Goal: Task Accomplishment & Management: Use online tool/utility

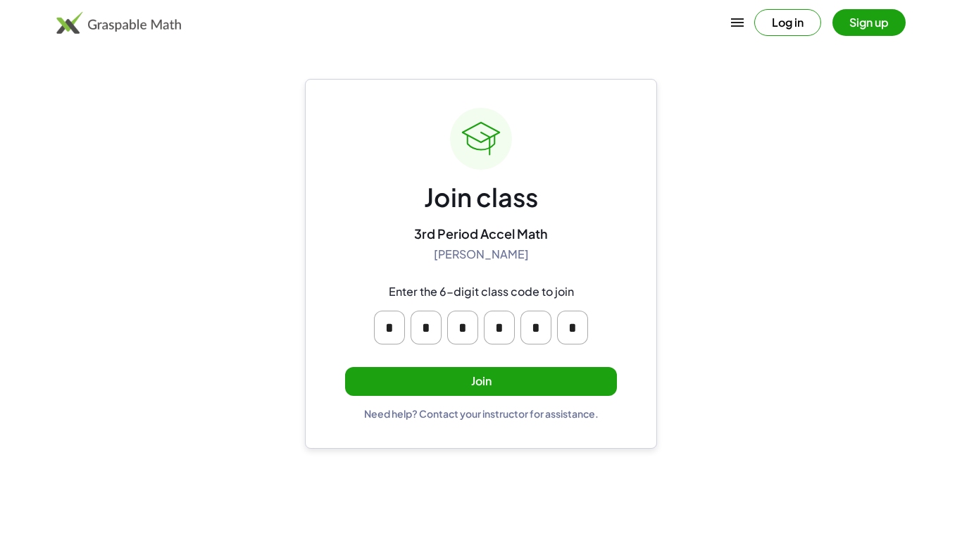
click at [462, 392] on button "Join" at bounding box center [481, 381] width 272 height 29
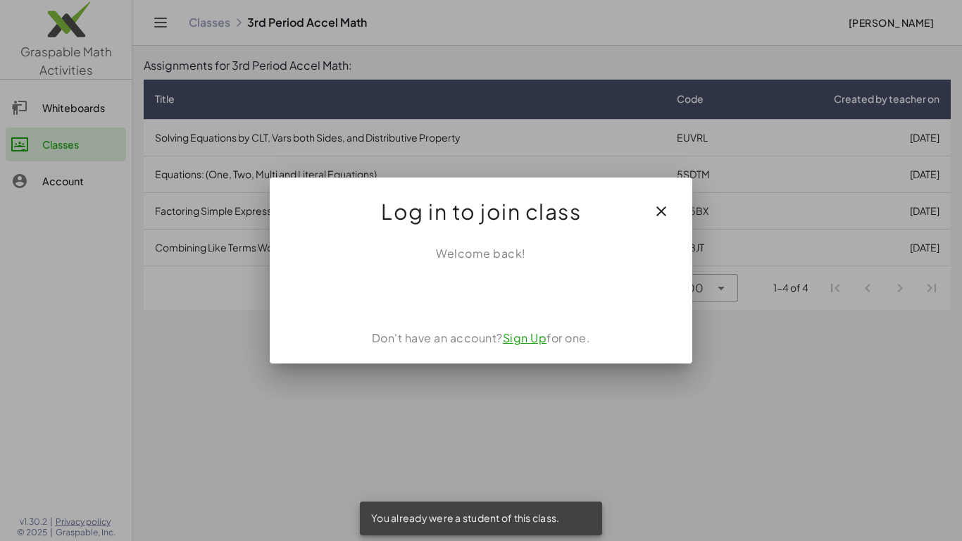
click at [661, 220] on button "button" at bounding box center [661, 211] width 34 height 34
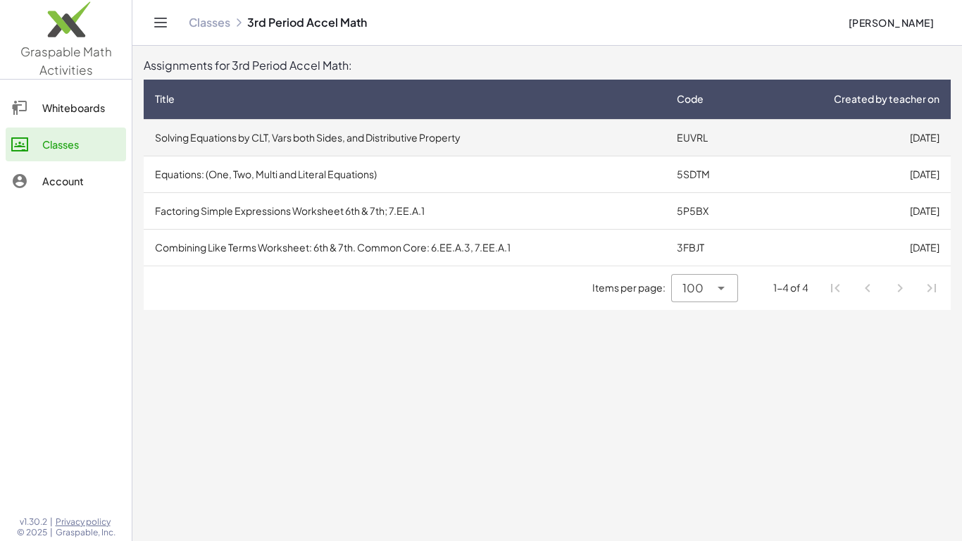
click at [444, 147] on td "Solving Equations by CLT, Vars both Sides, and Distributive Property" at bounding box center [405, 137] width 522 height 37
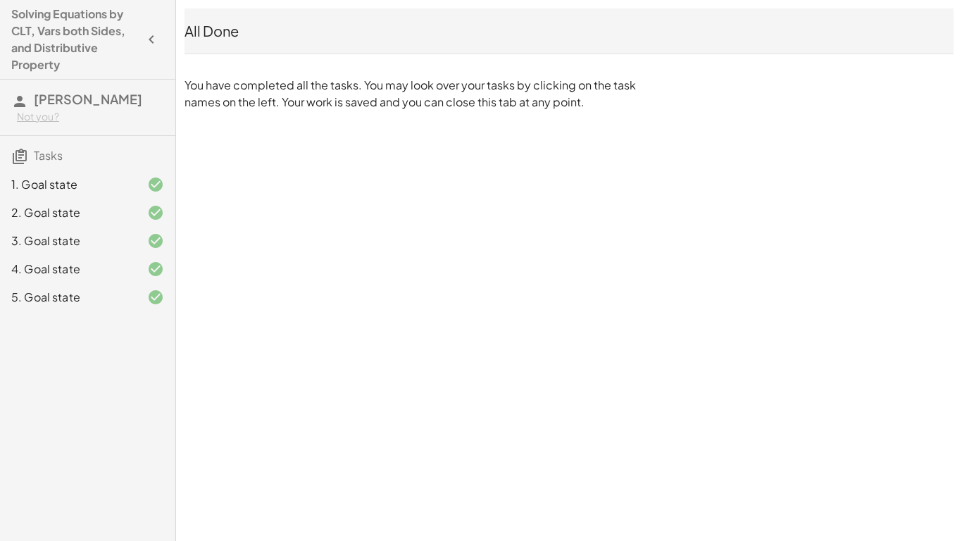
click at [62, 189] on div "1. Goal state" at bounding box center [67, 184] width 113 height 17
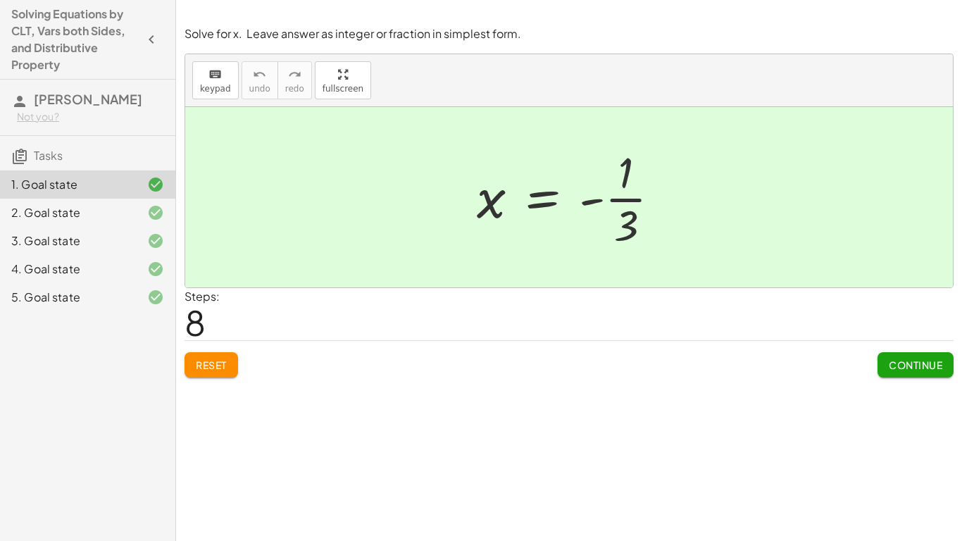
click at [69, 255] on div "2. Goal state" at bounding box center [87, 269] width 175 height 28
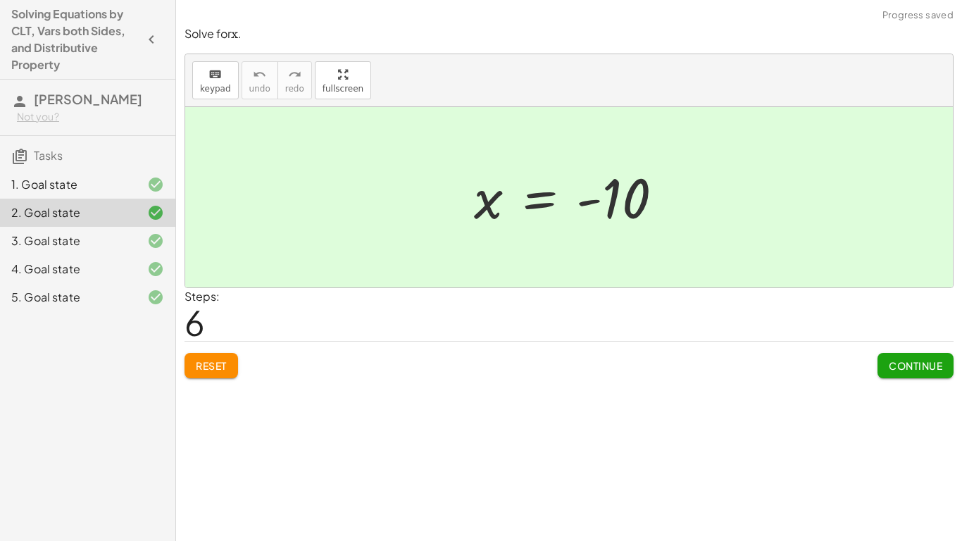
click at [67, 237] on div "3. Goal state" at bounding box center [67, 240] width 113 height 17
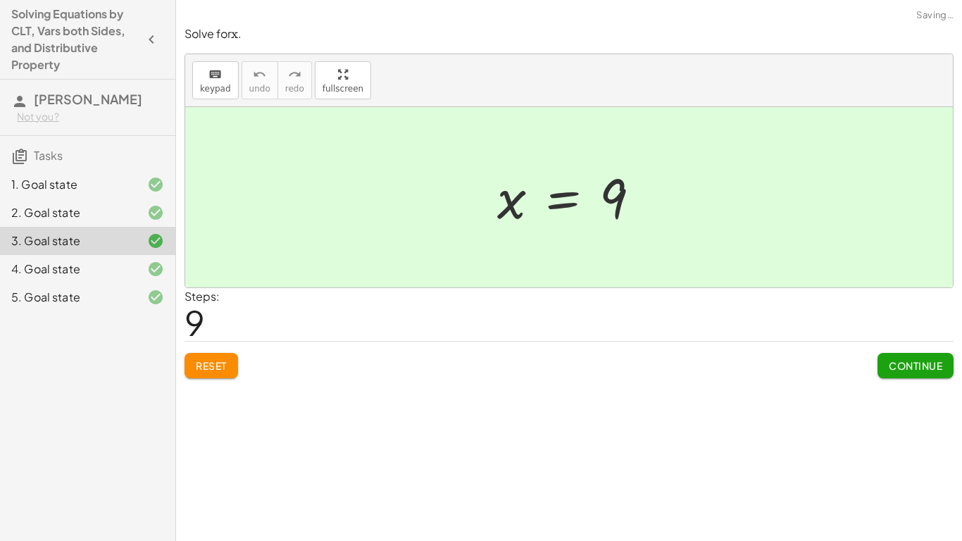
click at [63, 273] on div "4. Goal state" at bounding box center [67, 269] width 113 height 17
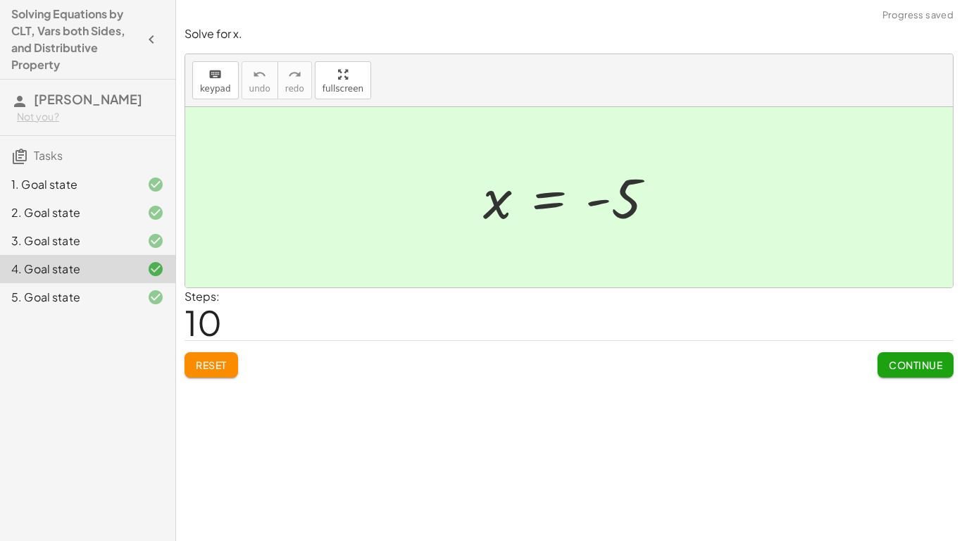
click at [65, 301] on div "5. Goal state" at bounding box center [67, 297] width 113 height 17
